Goal: Task Accomplishment & Management: Manage account settings

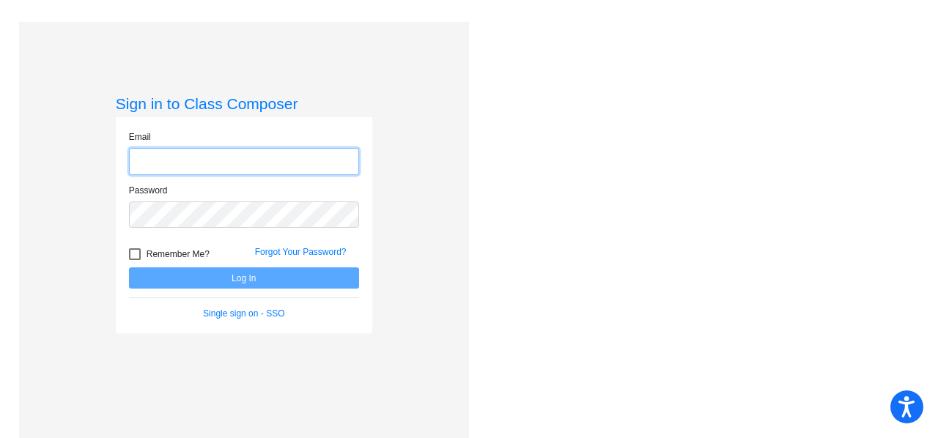
type input "[EMAIL_ADDRESS][DOMAIN_NAME]"
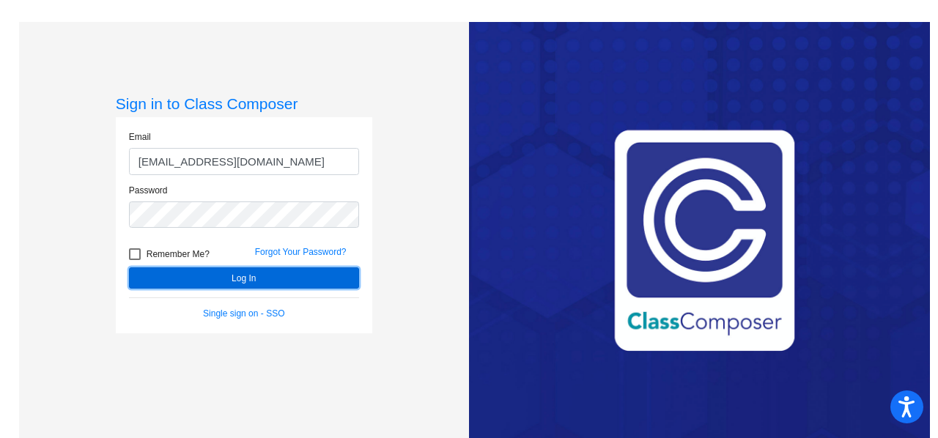
click at [243, 286] on button "Log In" at bounding box center [244, 277] width 230 height 21
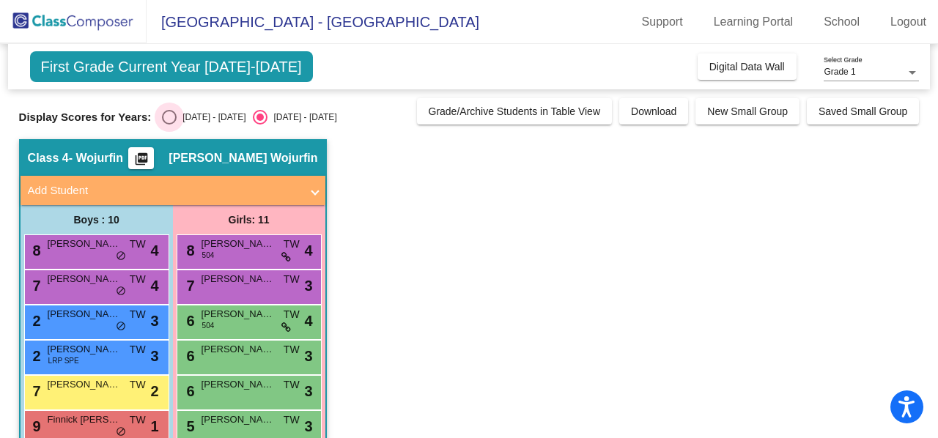
click at [170, 114] on div "Select an option" at bounding box center [169, 117] width 15 height 15
click at [169, 125] on input "[DATE] - [DATE]" at bounding box center [168, 125] width 1 height 1
radio input "true"
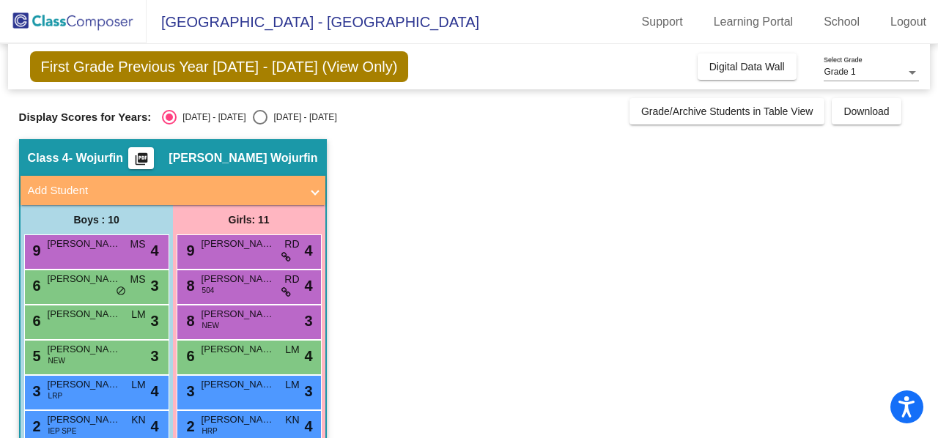
click at [267, 116] on div "[DATE] - [DATE]" at bounding box center [301, 117] width 69 height 13
click at [259, 125] on input "[DATE] - [DATE]" at bounding box center [259, 125] width 1 height 1
radio input "true"
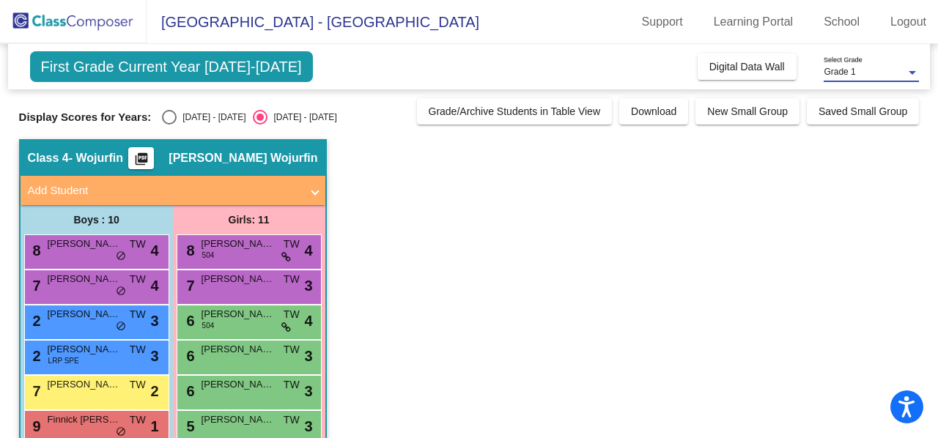
click at [853, 67] on span "Grade 1" at bounding box center [838, 72] width 31 height 10
click at [848, 83] on span "Grade 1" at bounding box center [870, 72] width 95 height 26
click at [169, 119] on div "Select an option" at bounding box center [169, 117] width 15 height 15
click at [169, 125] on input "[DATE] - [DATE]" at bounding box center [168, 125] width 1 height 1
radio input "true"
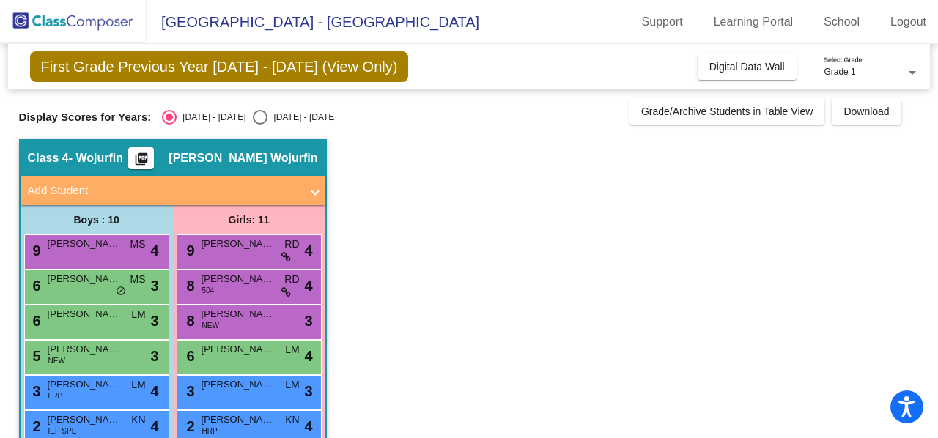
click at [253, 114] on div "Select an option" at bounding box center [260, 117] width 15 height 15
click at [259, 125] on input "[DATE] - [DATE]" at bounding box center [259, 125] width 1 height 1
radio input "true"
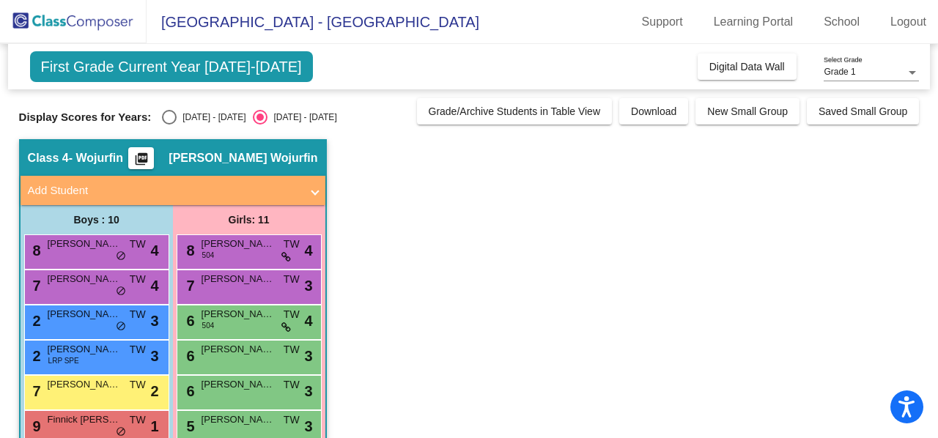
scroll to position [6, 0]
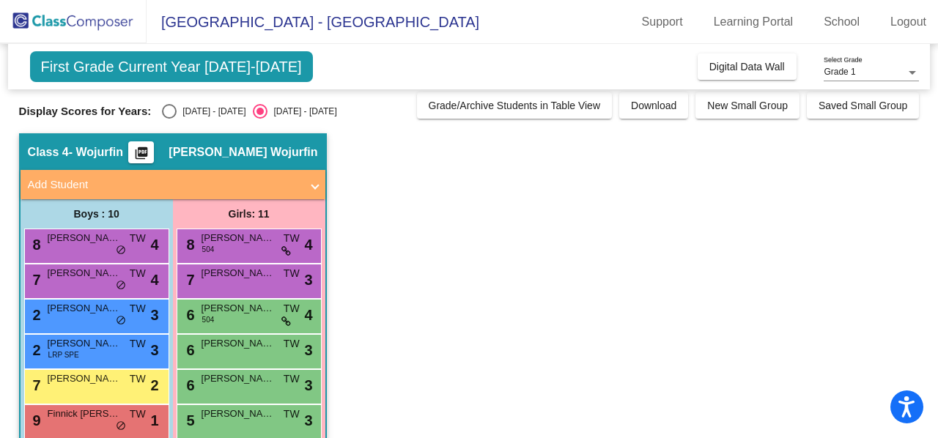
click at [426, 292] on app-classroom "Class 4 - Wojurfin picture_as_pdf [PERSON_NAME] Wojurfin Add Student First Name…" at bounding box center [469, 385] width 900 height 505
